Goal: Task Accomplishment & Management: Manage account settings

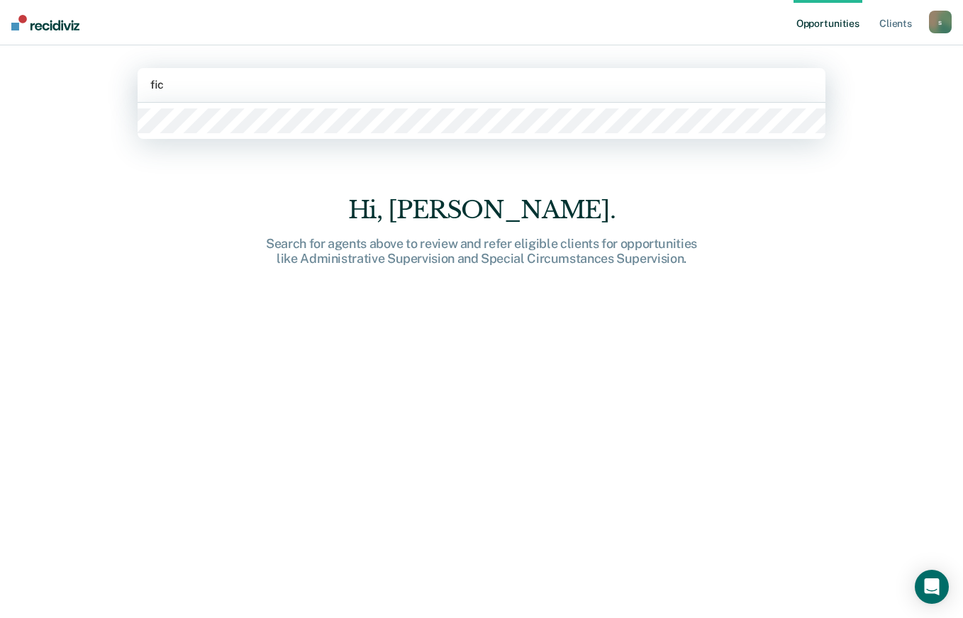
type input "[PERSON_NAME]"
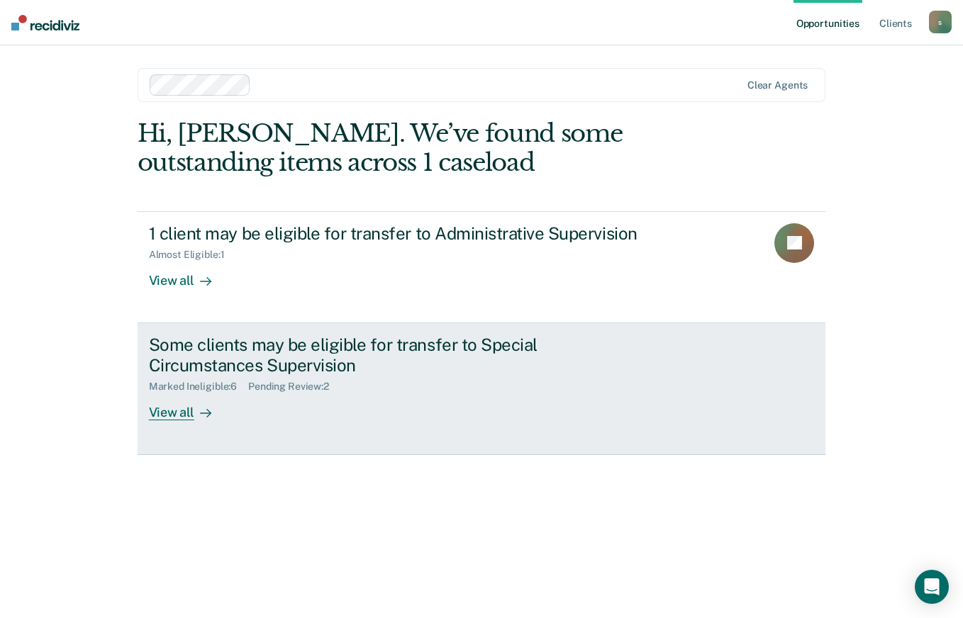
click at [178, 409] on div "View all" at bounding box center [188, 407] width 79 height 28
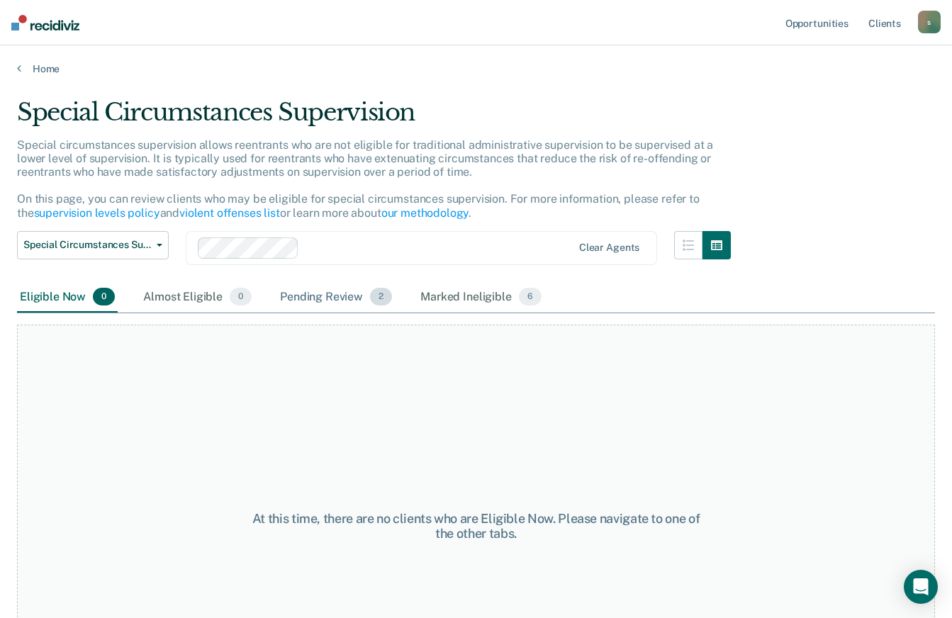
click at [344, 293] on div "Pending Review 2" at bounding box center [336, 297] width 118 height 31
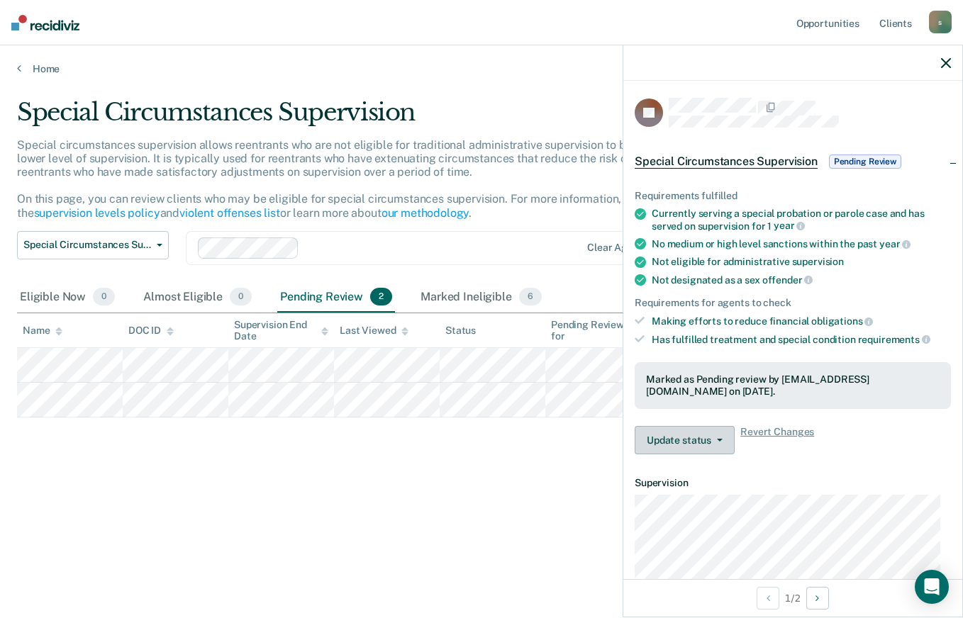
click at [697, 447] on button "Update status" at bounding box center [684, 440] width 100 height 28
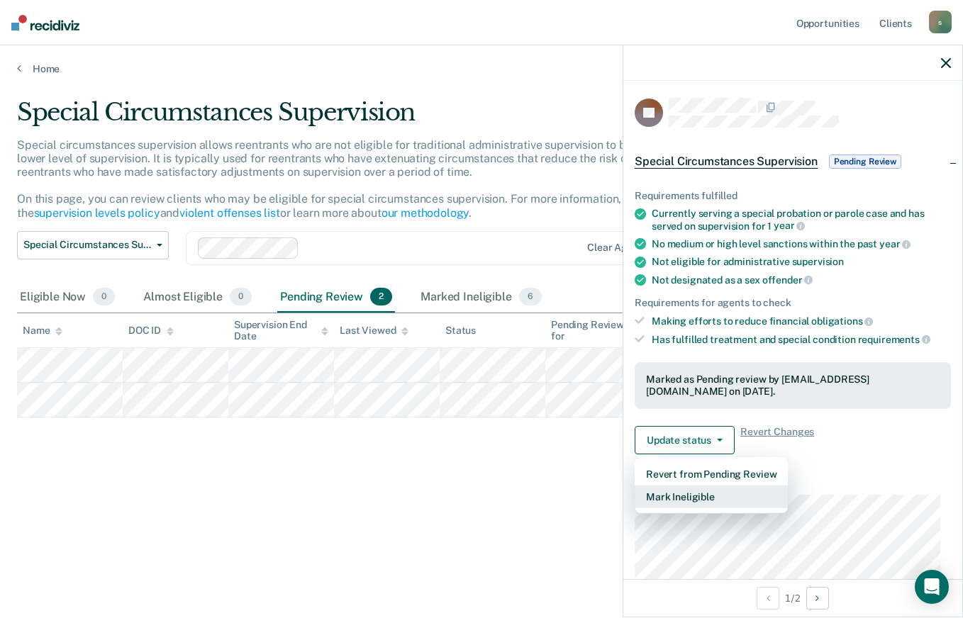
click at [667, 503] on button "Mark Ineligible" at bounding box center [710, 497] width 153 height 23
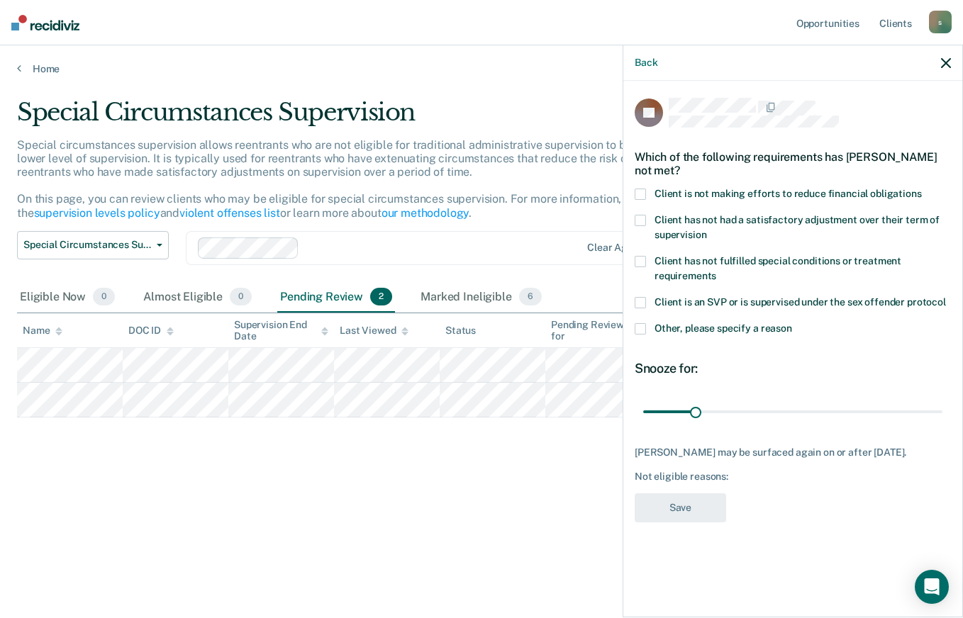
click at [644, 257] on span at bounding box center [639, 261] width 11 height 11
click at [716, 271] on input "Client has not fulfilled special conditions or treatment requirements" at bounding box center [716, 271] width 0 height 0
type input "30"
click at [692, 513] on button "Save" at bounding box center [679, 507] width 91 height 29
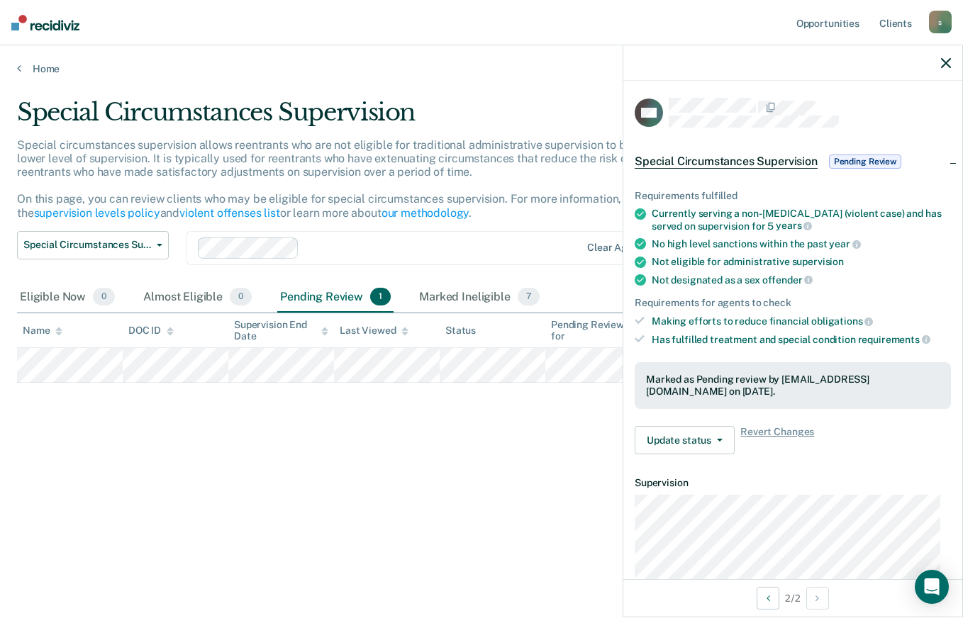
click at [672, 439] on button "Update status" at bounding box center [684, 440] width 100 height 28
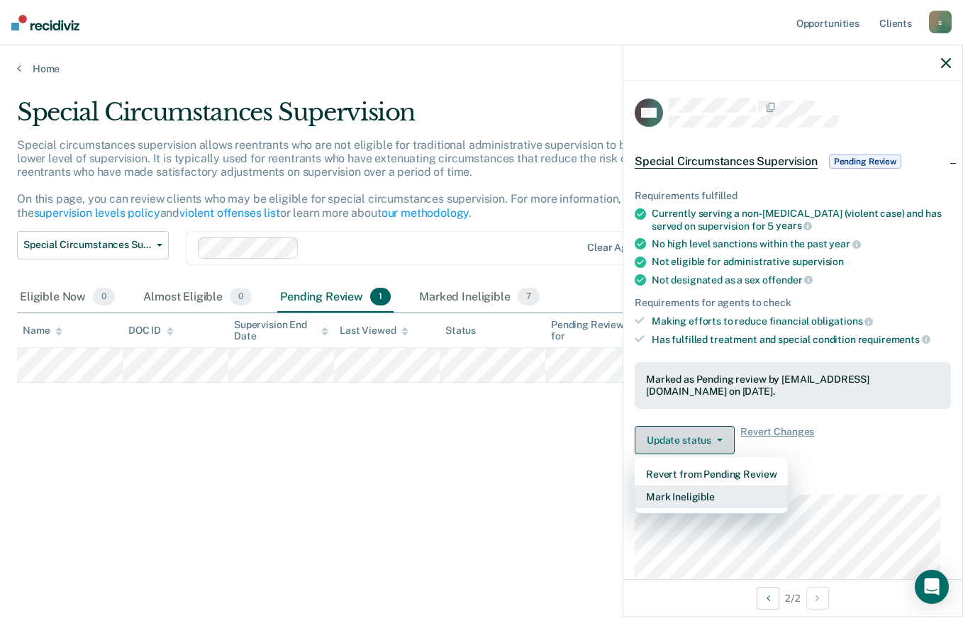
click at [678, 486] on button "Mark Ineligible" at bounding box center [710, 497] width 153 height 23
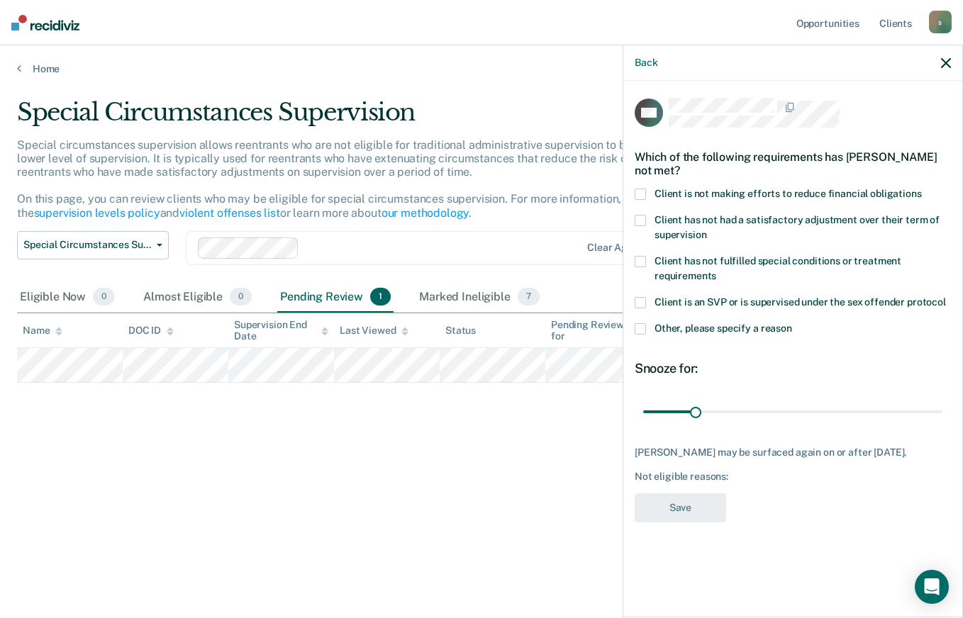
click at [946, 63] on icon "button" at bounding box center [946, 63] width 10 height 10
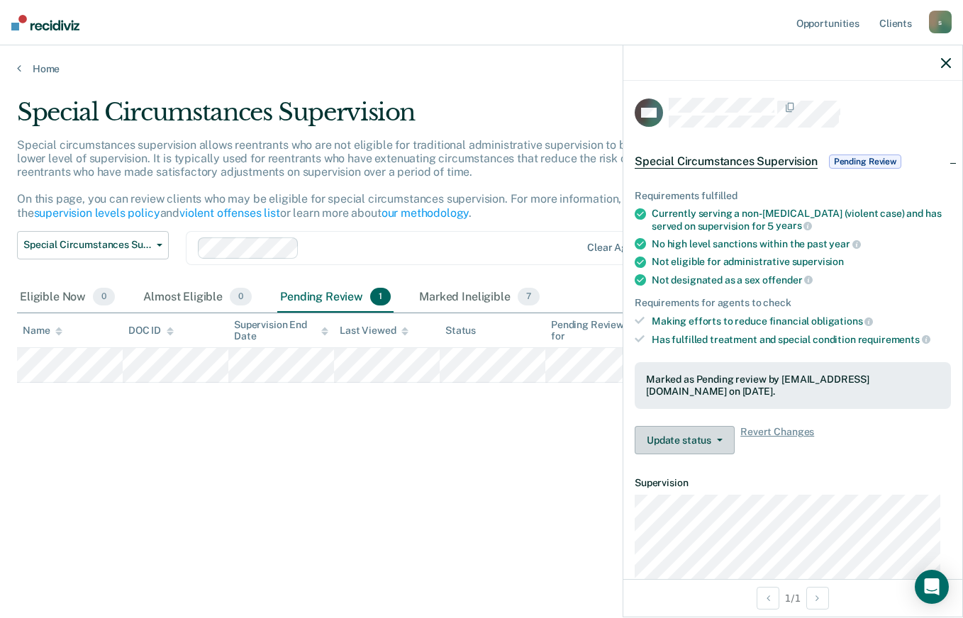
click at [701, 427] on button "Update status" at bounding box center [684, 440] width 100 height 28
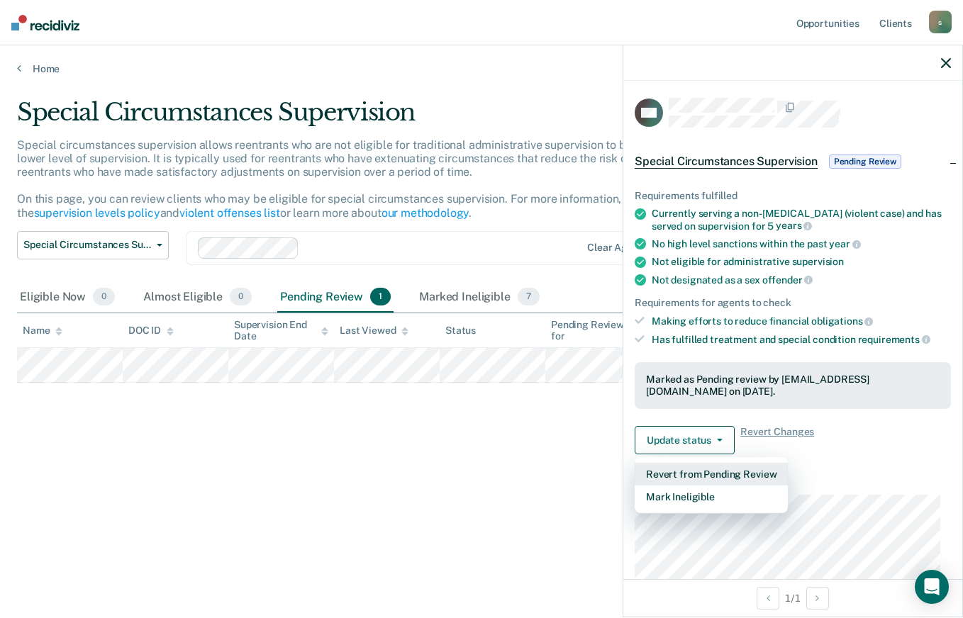
click at [774, 473] on button "Revert from Pending Review" at bounding box center [710, 474] width 153 height 23
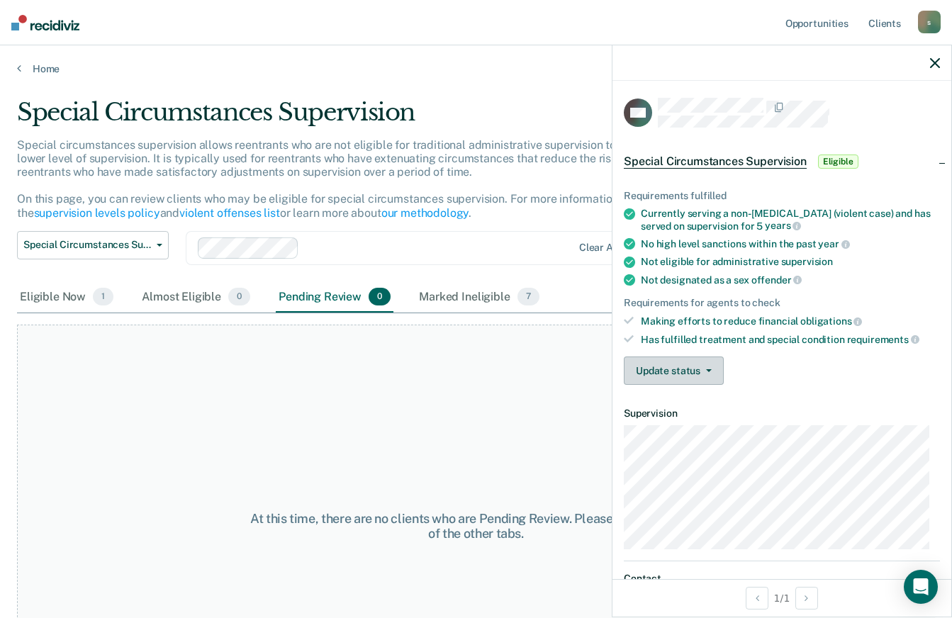
click at [52, 71] on link "Home" at bounding box center [476, 68] width 918 height 13
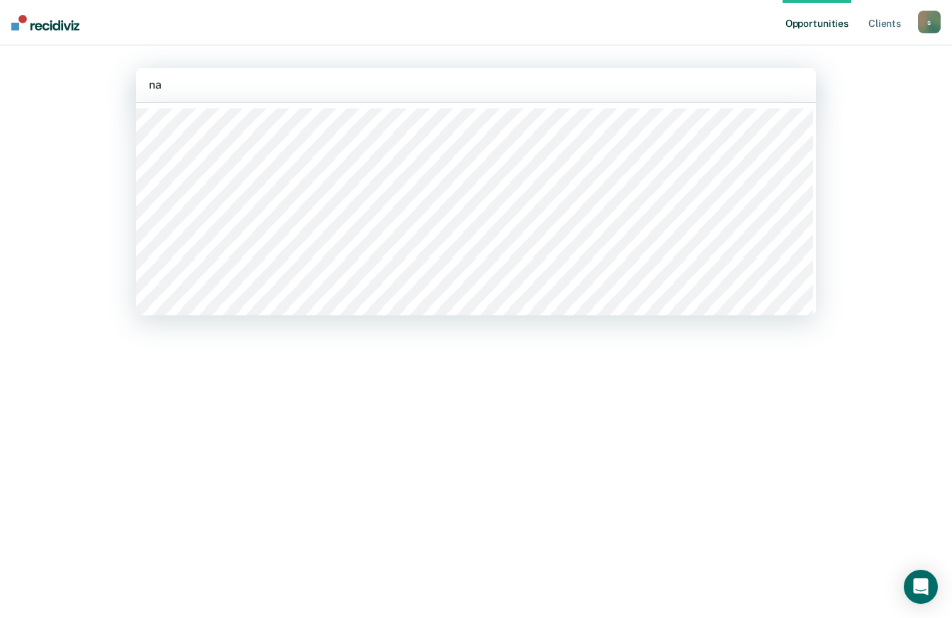
type input "nav"
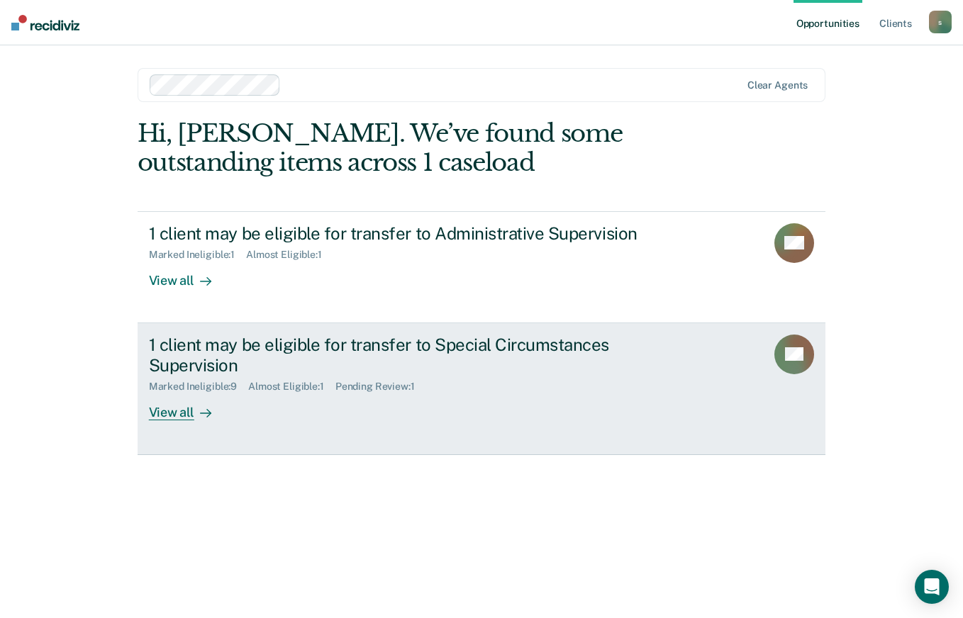
click at [179, 417] on div "View all" at bounding box center [188, 407] width 79 height 28
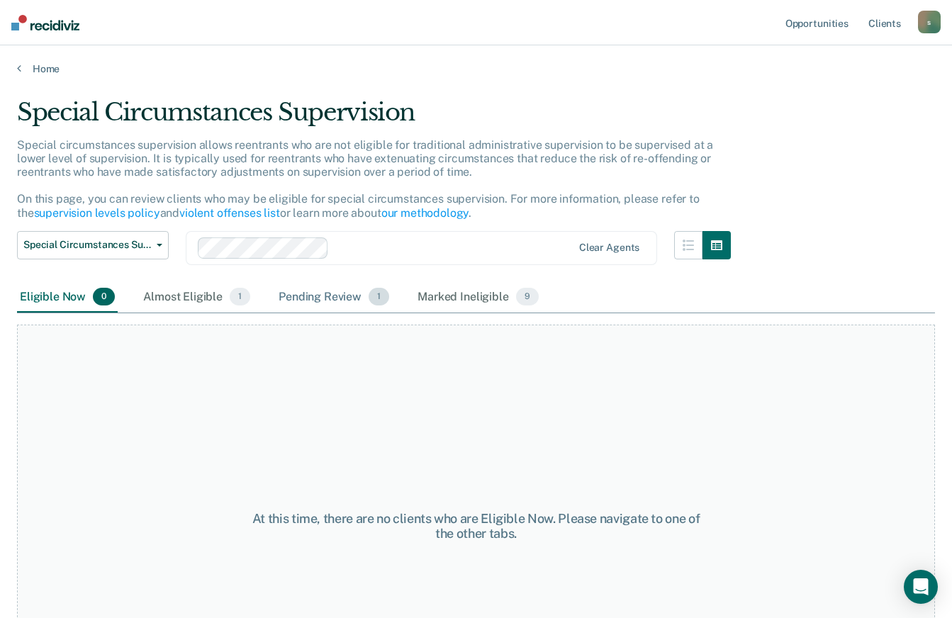
click at [314, 299] on div "Pending Review 1" at bounding box center [334, 297] width 116 height 31
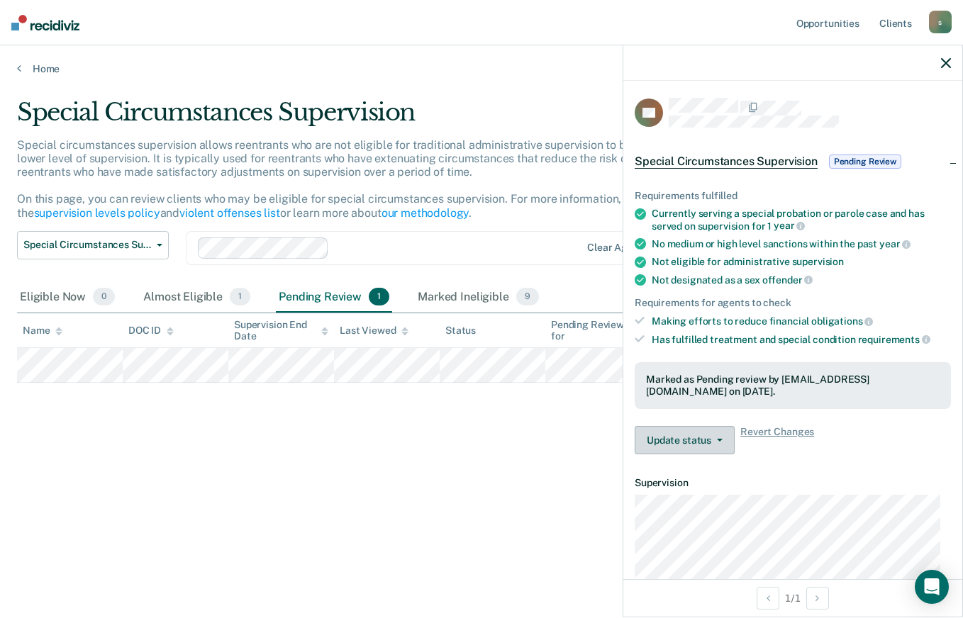
click at [697, 442] on button "Update status" at bounding box center [684, 440] width 100 height 28
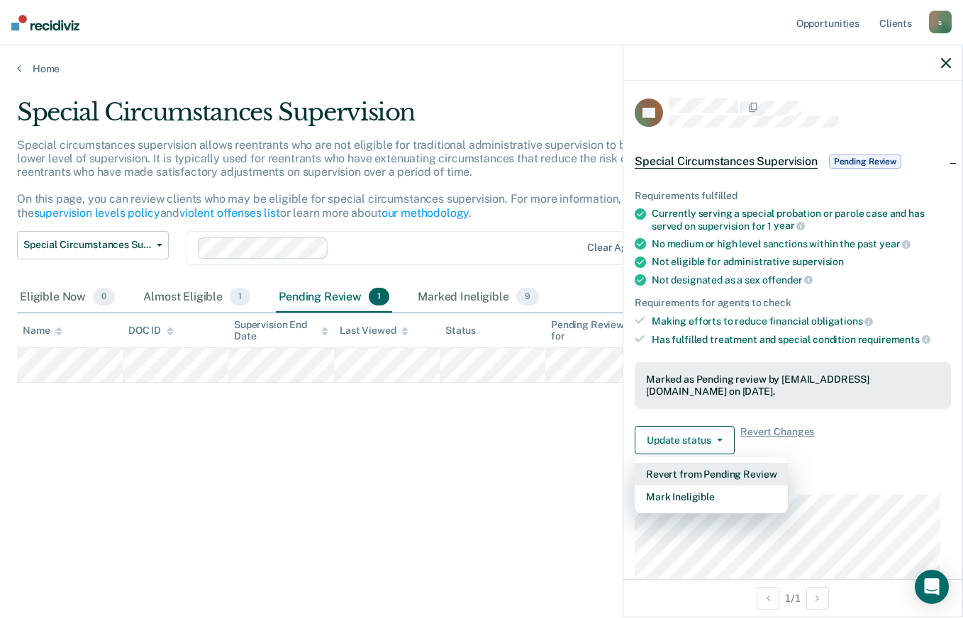
click at [701, 477] on button "Revert from Pending Review" at bounding box center [710, 474] width 153 height 23
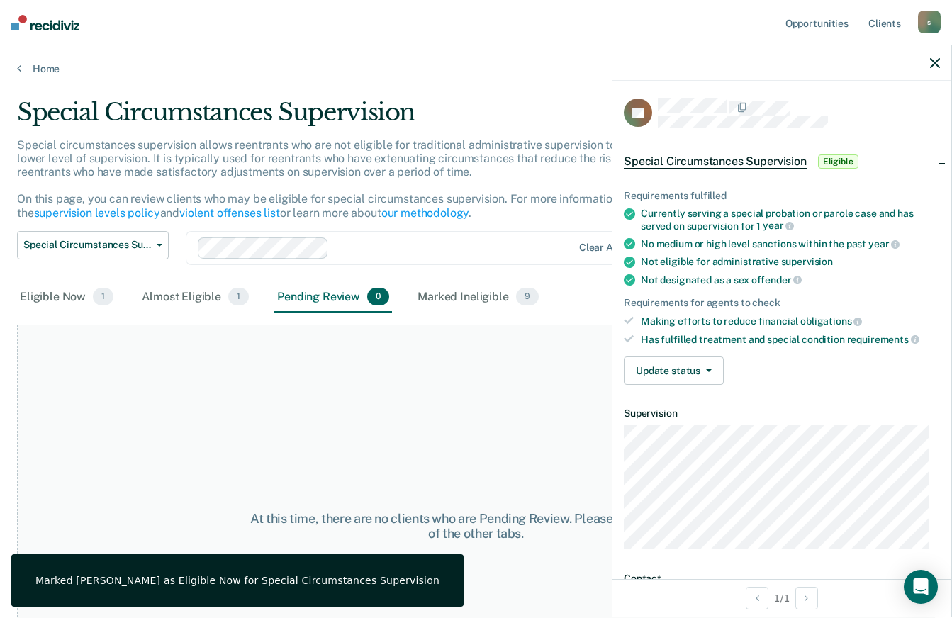
click at [259, 447] on div "At this time, there are no clients who are Pending Review. Please navigate to o…" at bounding box center [476, 526] width 918 height 403
click at [44, 69] on link "Home" at bounding box center [476, 68] width 918 height 13
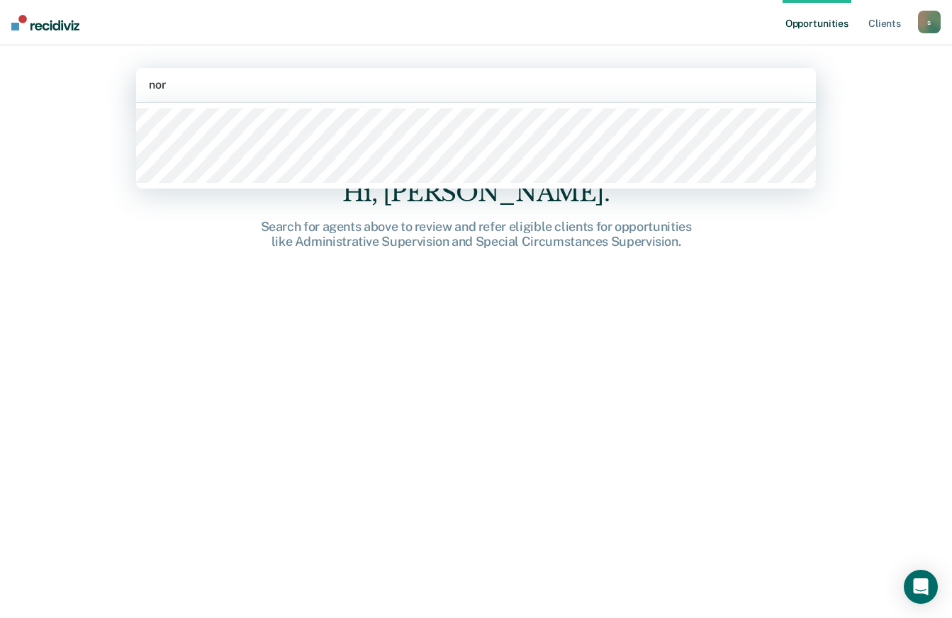
type input "norm"
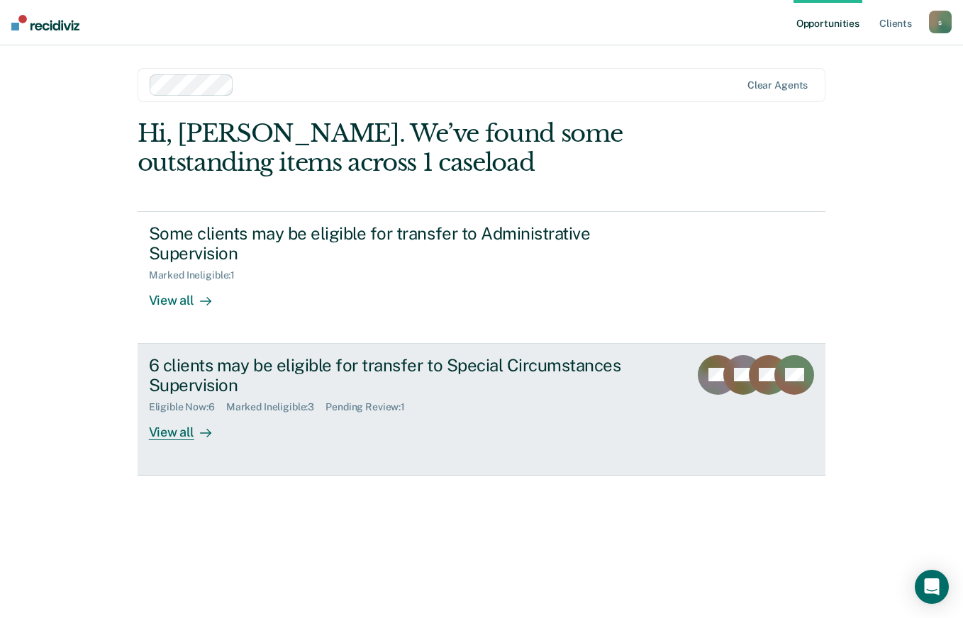
click at [172, 413] on div "View all" at bounding box center [188, 427] width 79 height 28
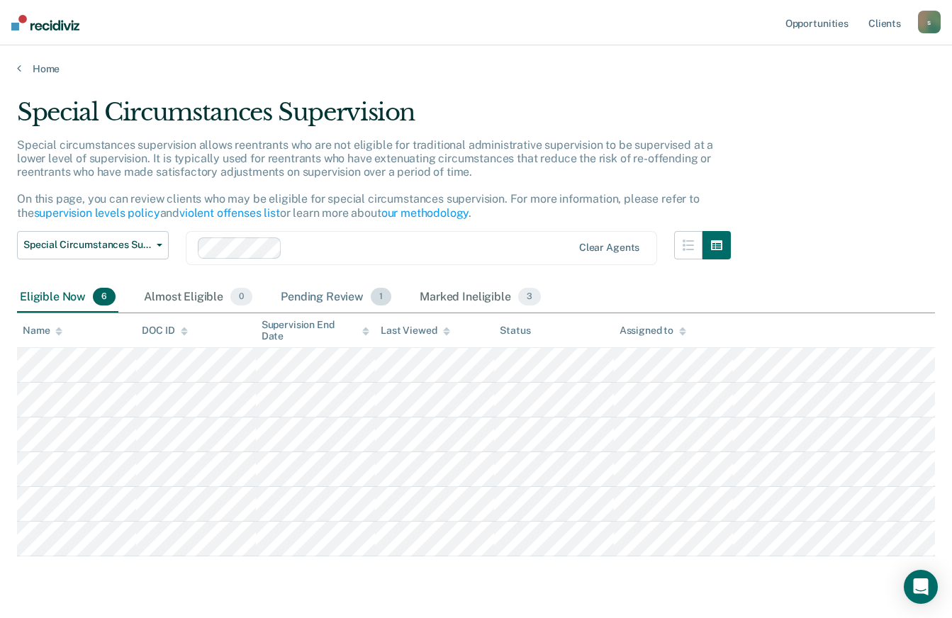
click at [337, 292] on div "Pending Review 1" at bounding box center [336, 297] width 116 height 31
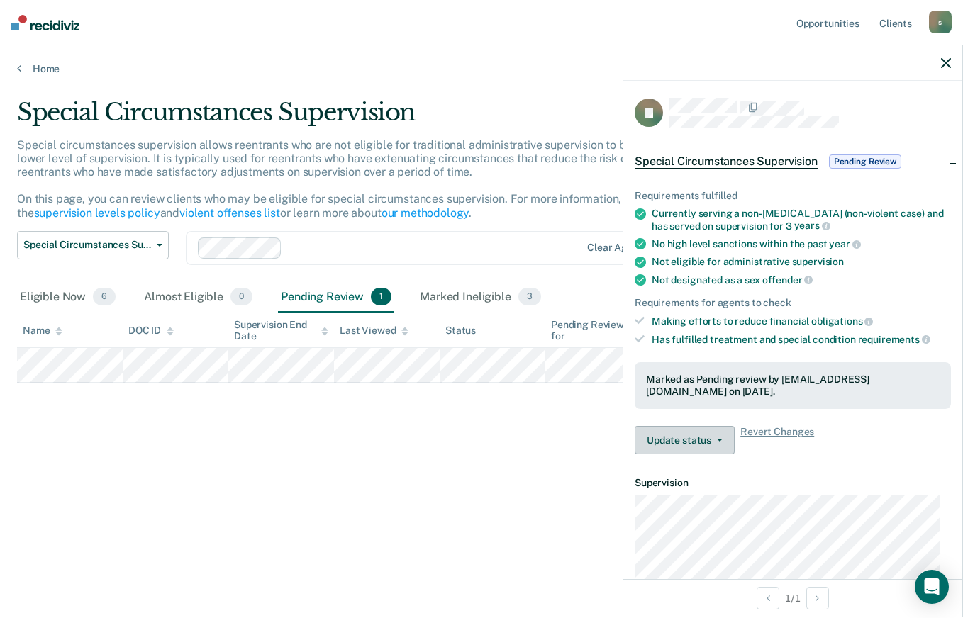
click at [676, 447] on button "Update status" at bounding box center [684, 440] width 100 height 28
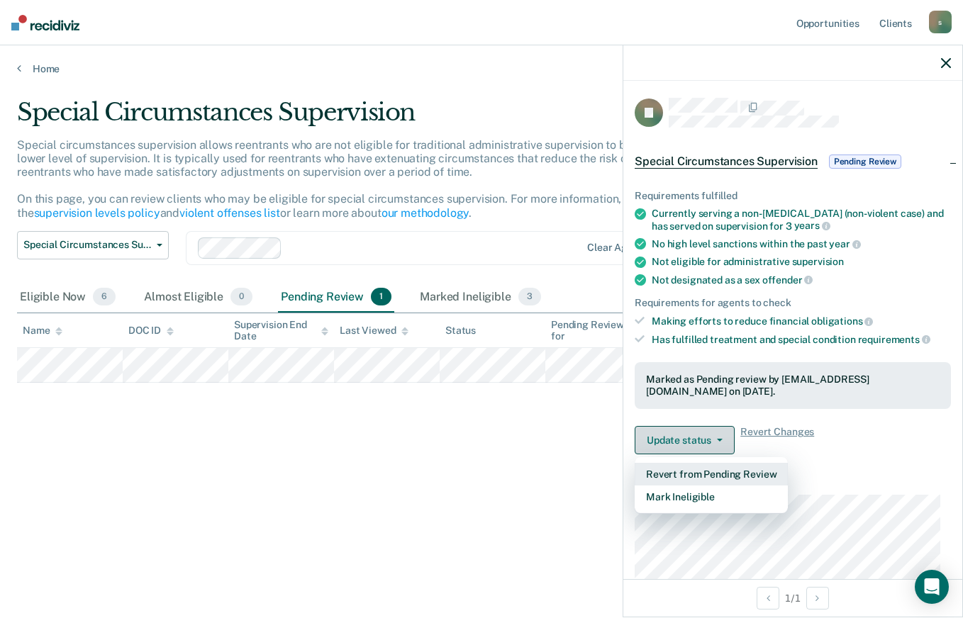
click at [685, 473] on button "Revert from Pending Review" at bounding box center [710, 474] width 153 height 23
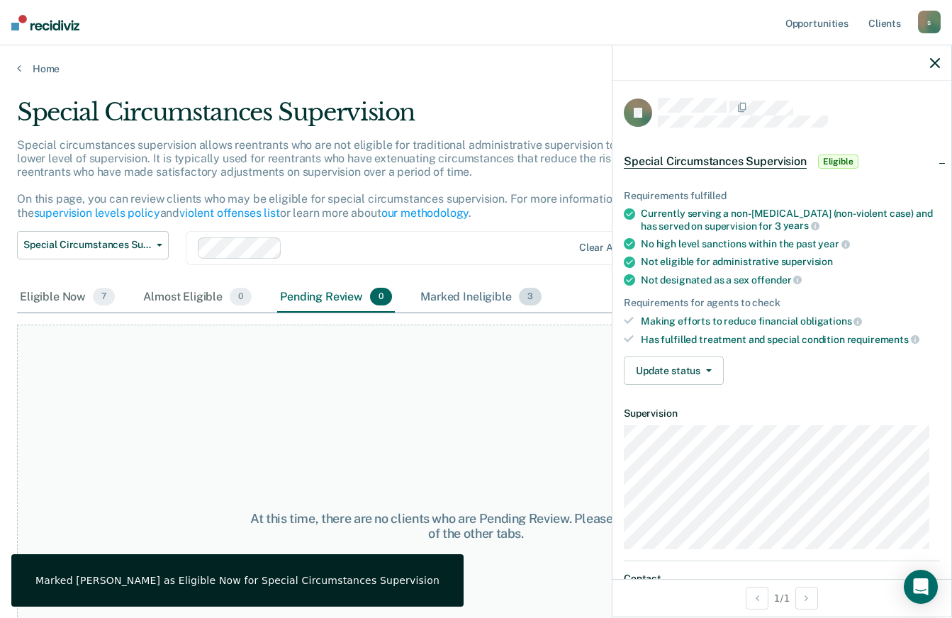
click at [471, 301] on div "Marked Ineligible 3" at bounding box center [480, 297] width 127 height 31
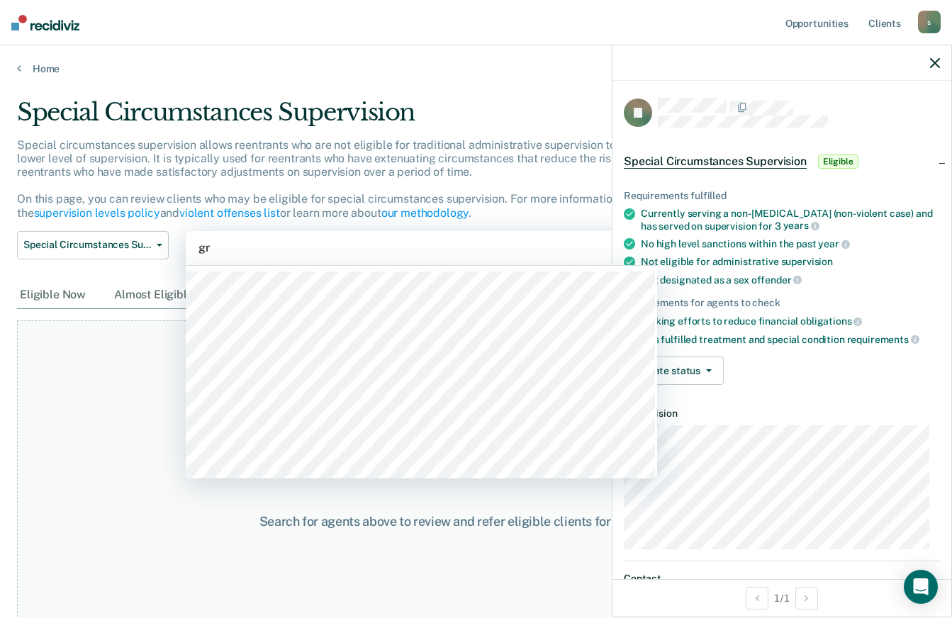
type input "gre"
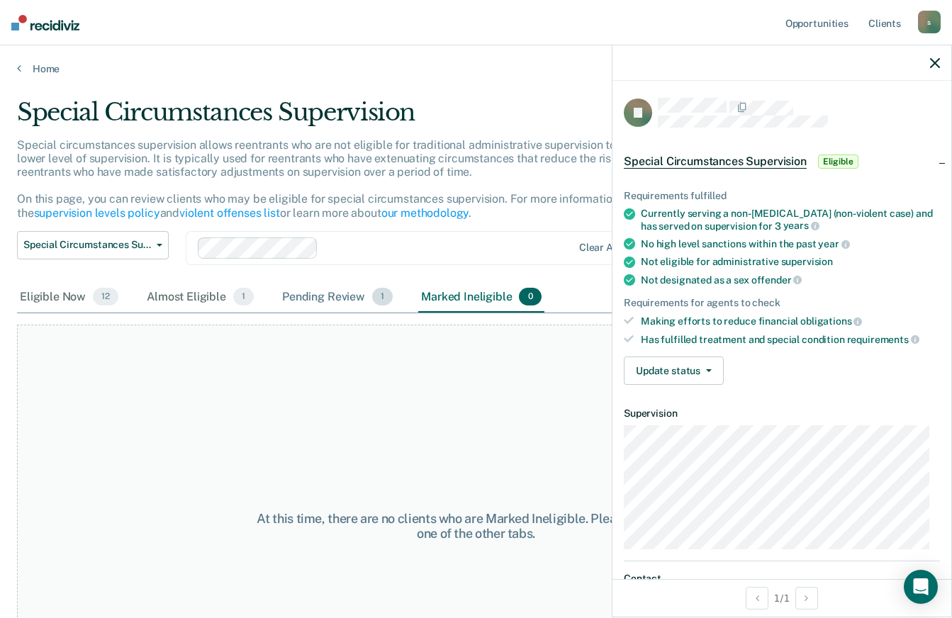
click at [347, 295] on div "Pending Review 1" at bounding box center [337, 297] width 116 height 31
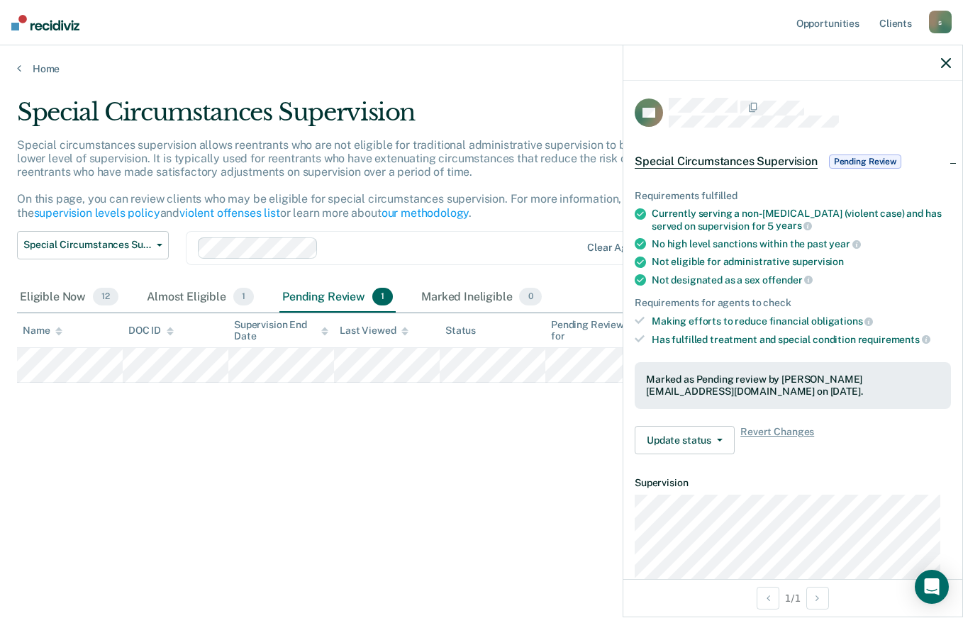
click at [695, 437] on button "Update status" at bounding box center [684, 440] width 100 height 28
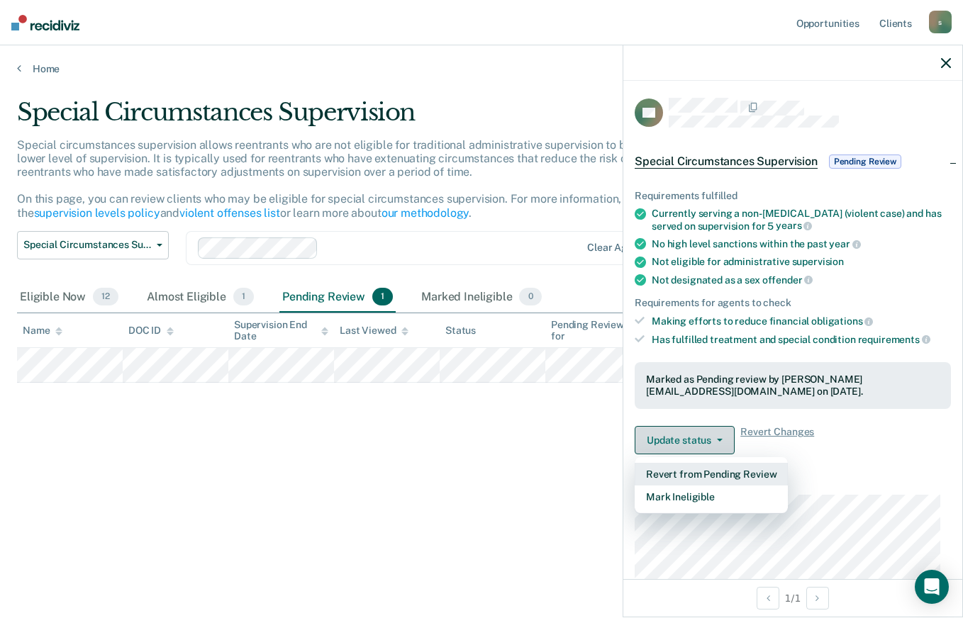
click at [679, 473] on button "Revert from Pending Review" at bounding box center [710, 474] width 153 height 23
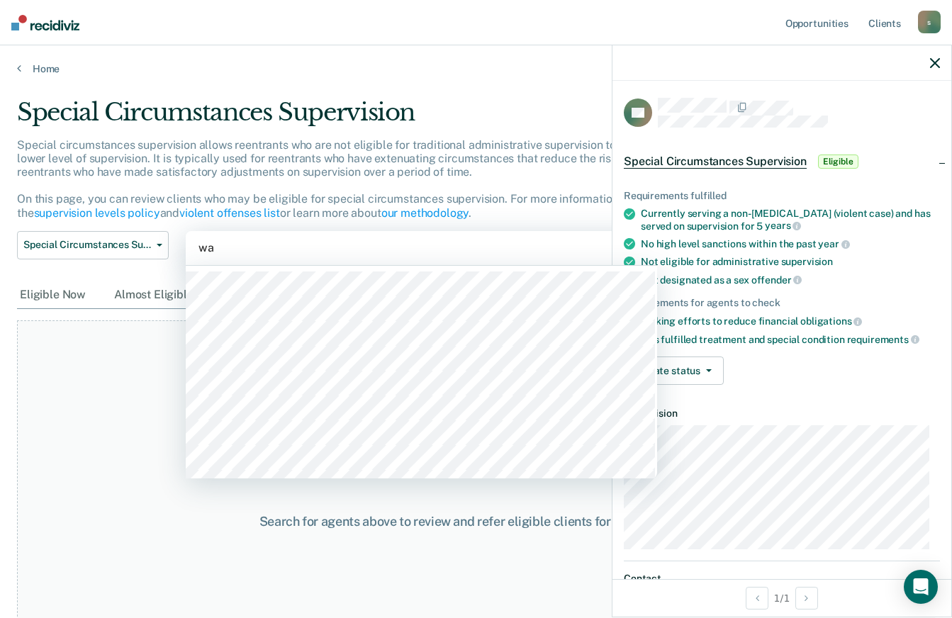
type input "wat"
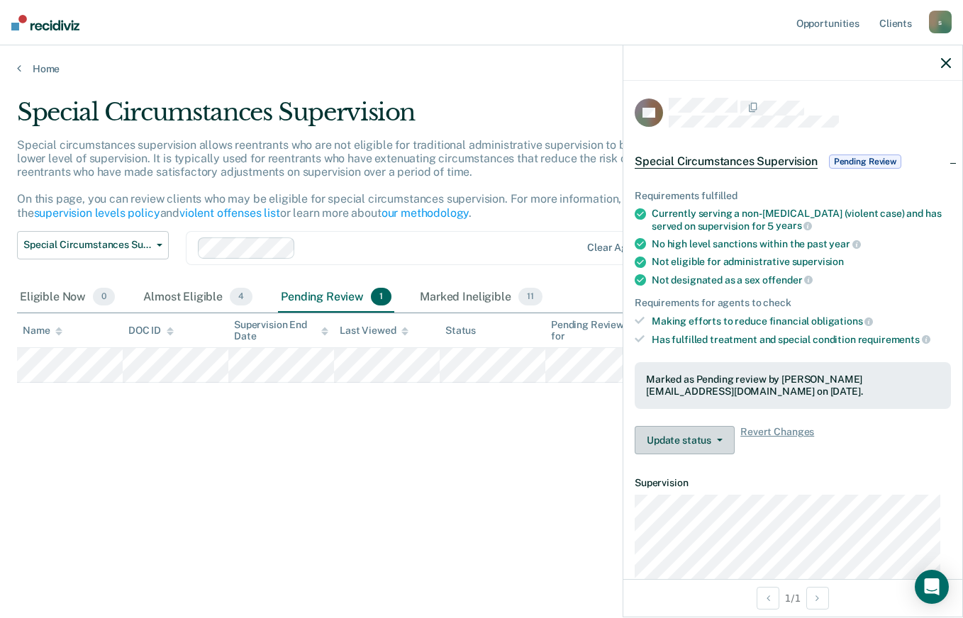
click at [711, 439] on span "button" at bounding box center [716, 440] width 11 height 3
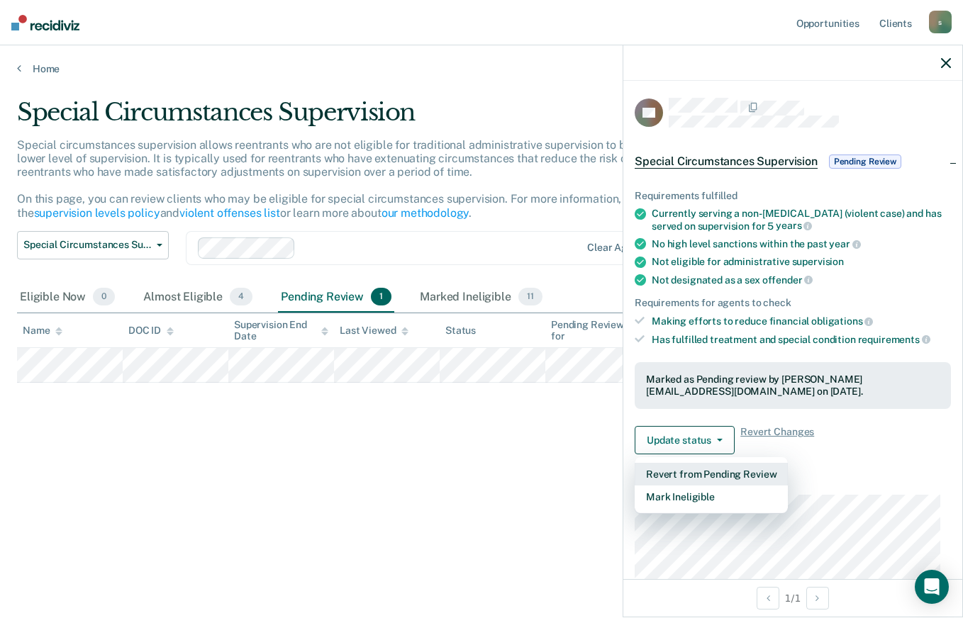
click at [730, 469] on button "Revert from Pending Review" at bounding box center [710, 474] width 153 height 23
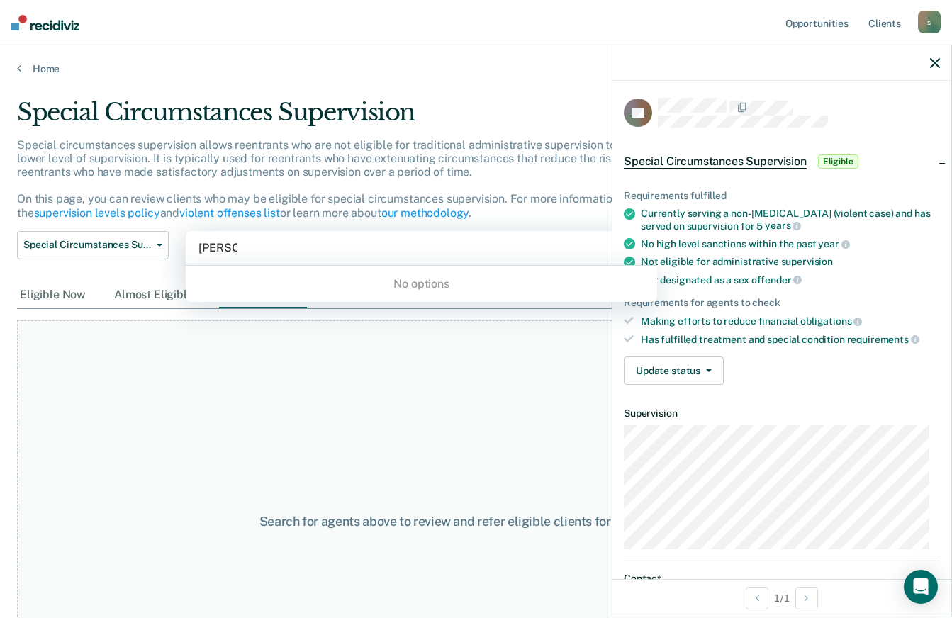
type input "[PERSON_NAME]"
click at [47, 69] on link "Home" at bounding box center [476, 68] width 918 height 13
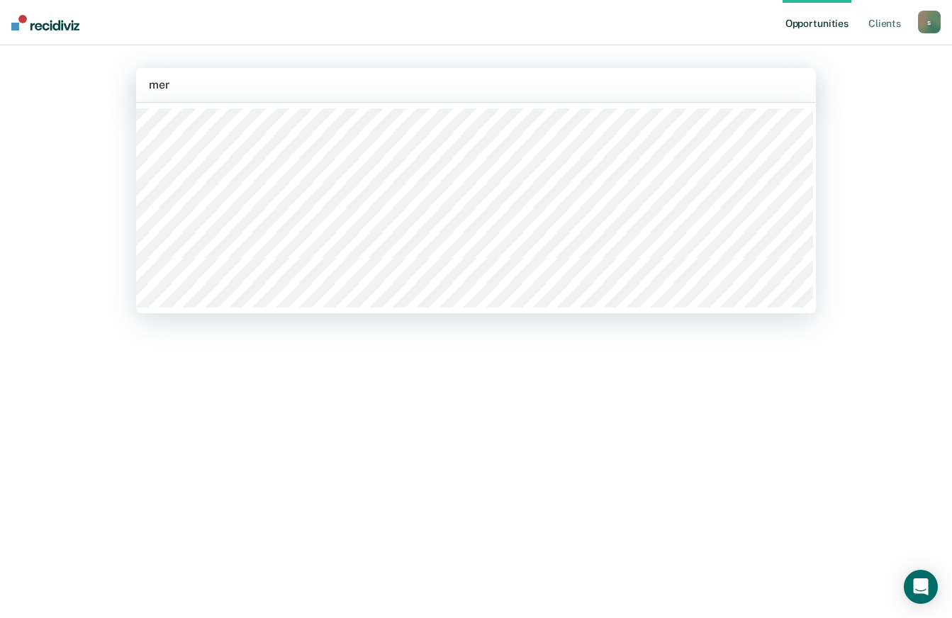
type input "merr"
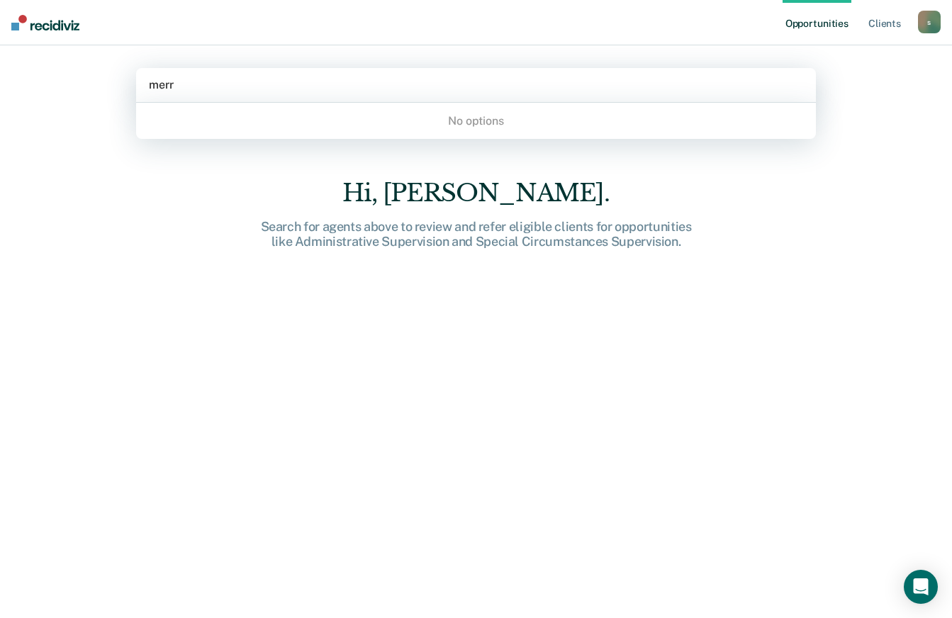
click at [877, 30] on link "Client s" at bounding box center [884, 22] width 38 height 45
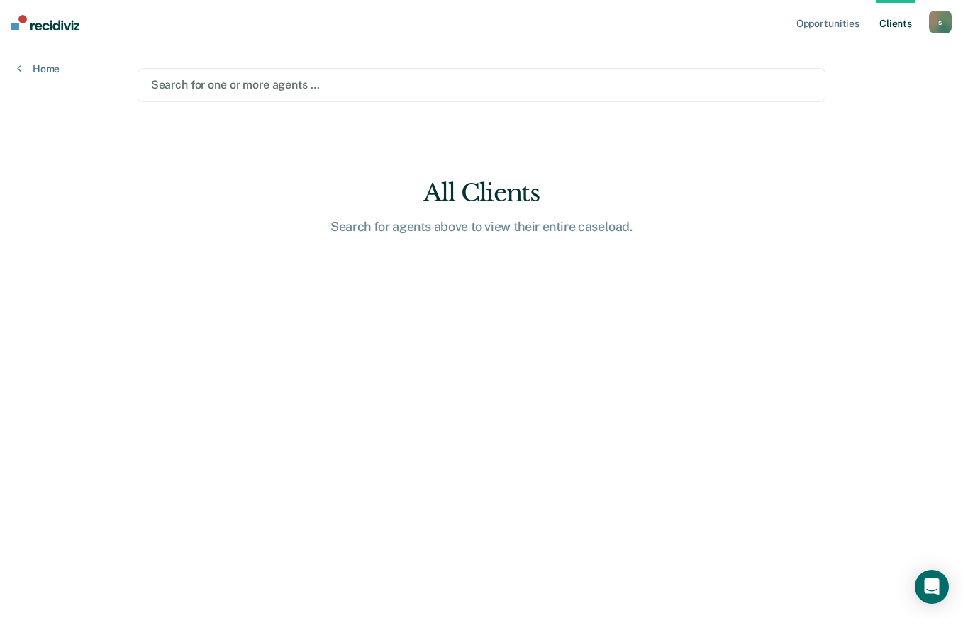
click at [940, 22] on div "s" at bounding box center [940, 22] width 23 height 23
click at [824, 26] on link "Opportunities" at bounding box center [827, 22] width 69 height 45
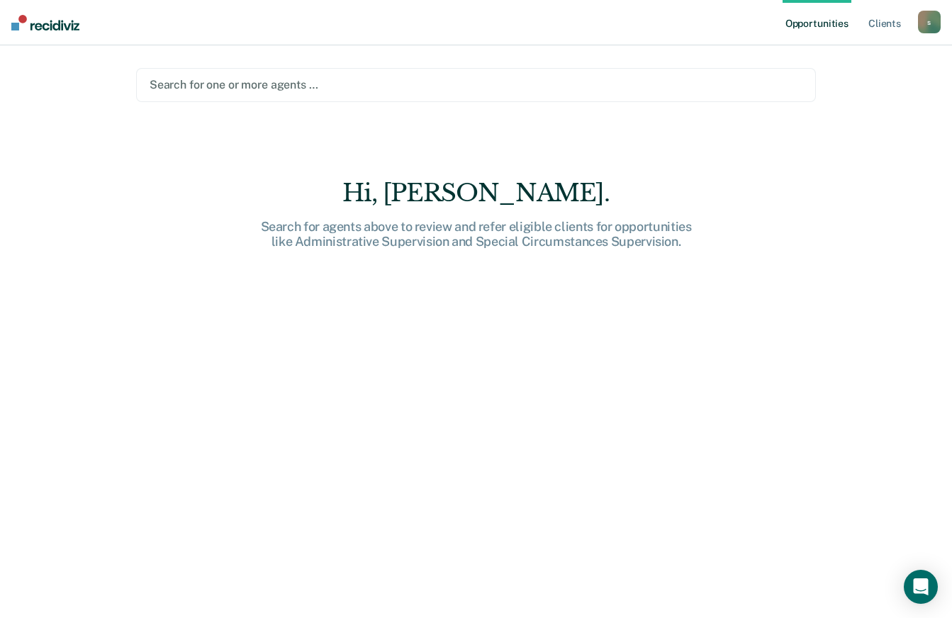
click at [828, 23] on link "Opportunities" at bounding box center [816, 22] width 69 height 45
